Goal: Transaction & Acquisition: Purchase product/service

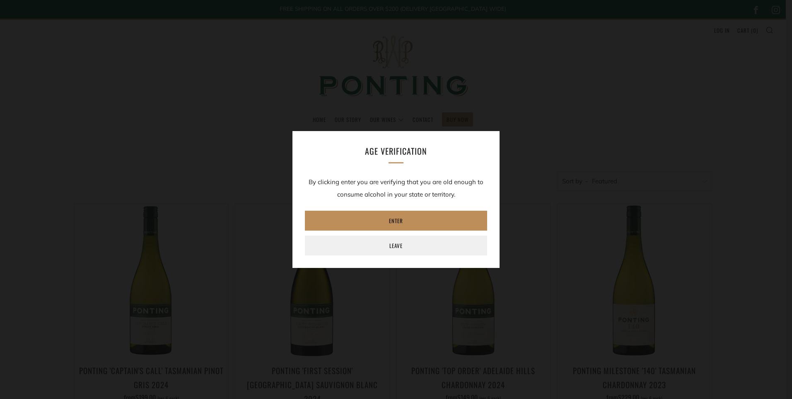
click at [424, 216] on link "Enter" at bounding box center [396, 221] width 182 height 20
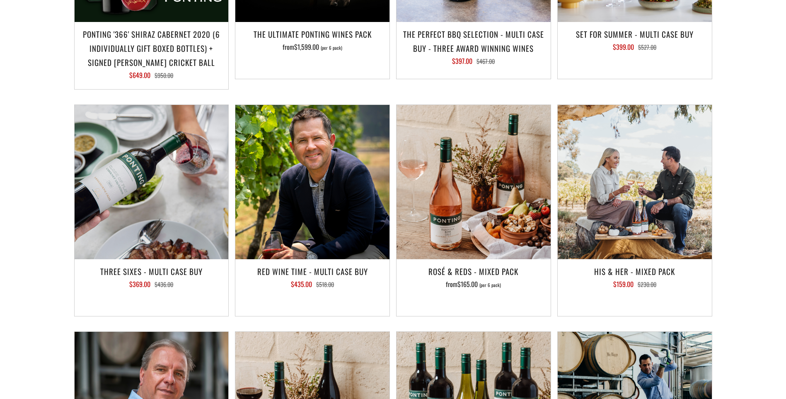
scroll to position [1160, 0]
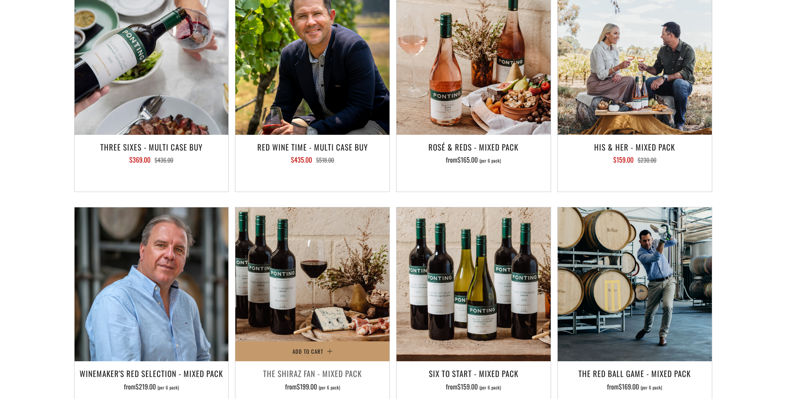
click at [367, 229] on img at bounding box center [312, 284] width 154 height 154
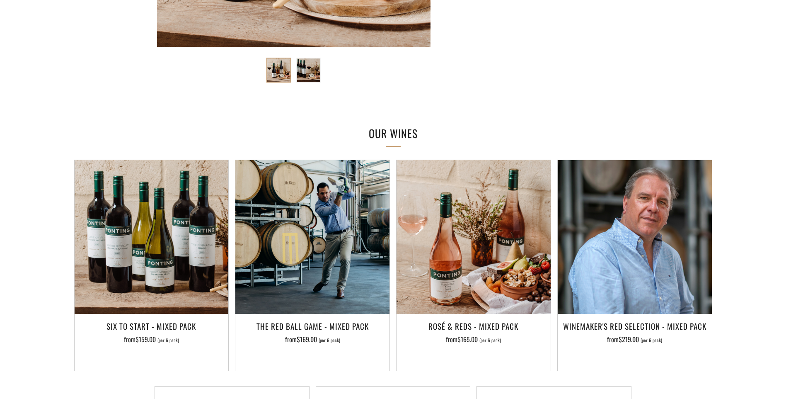
scroll to position [373, 0]
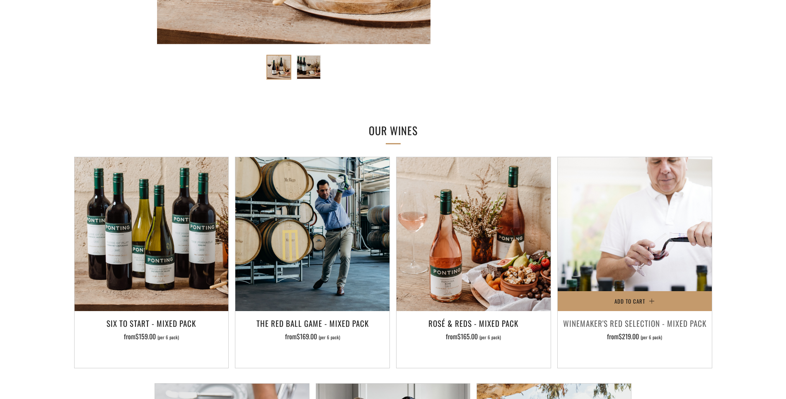
click at [594, 204] on img at bounding box center [635, 234] width 154 height 154
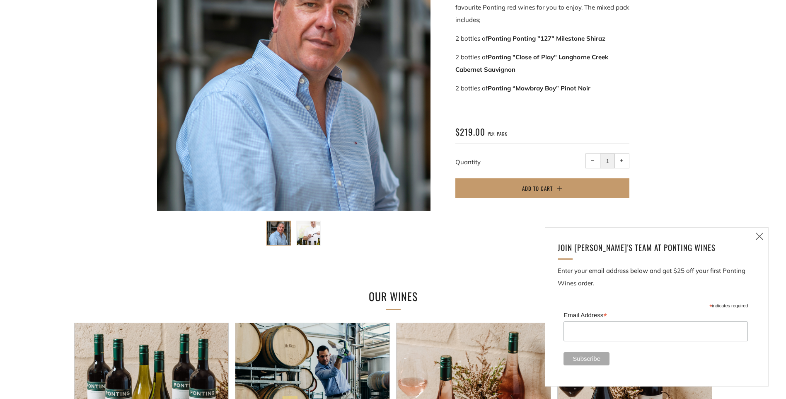
scroll to position [373, 0]
